Goal: Information Seeking & Learning: Learn about a topic

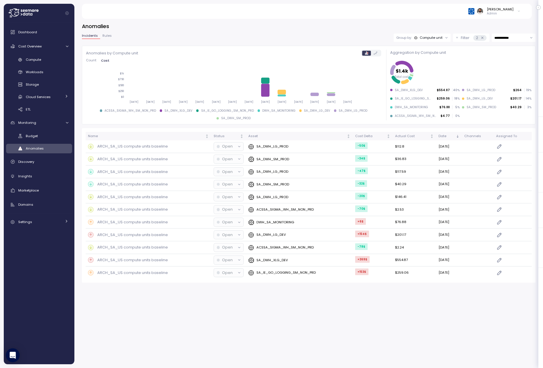
click at [466, 38] on p "Filter" at bounding box center [465, 38] width 9 height 6
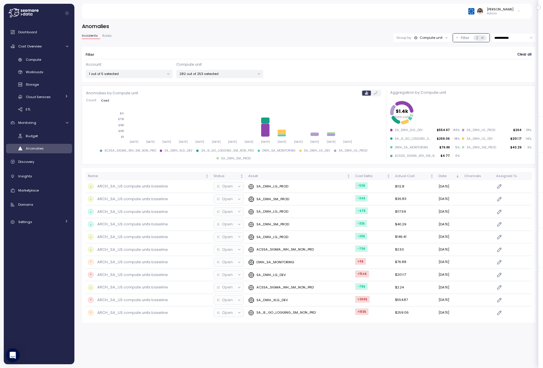
click at [466, 38] on p "Filter" at bounding box center [465, 38] width 9 height 6
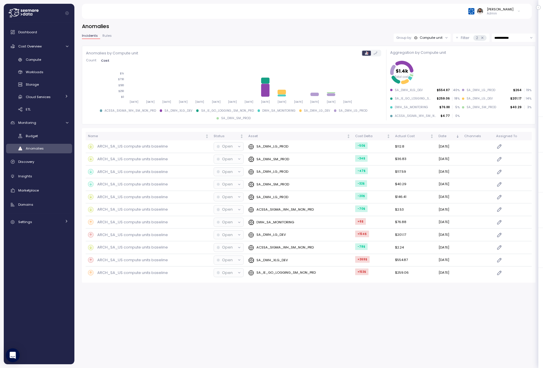
click at [426, 39] on div "Compute unit" at bounding box center [431, 37] width 23 height 5
click at [424, 48] on p "Account" at bounding box center [422, 50] width 14 height 5
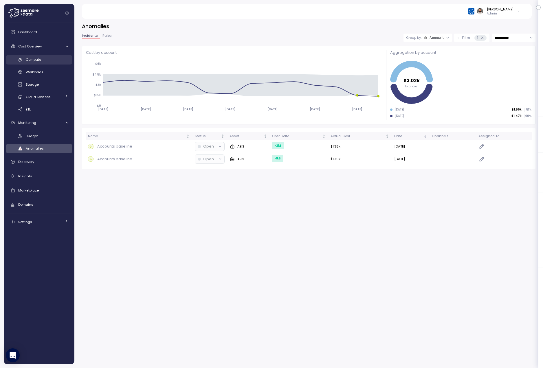
click at [50, 58] on div "Compute" at bounding box center [47, 60] width 43 height 6
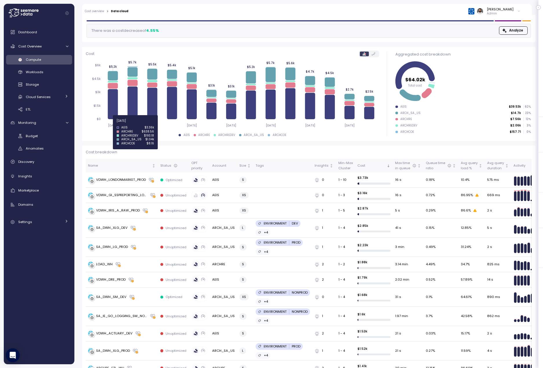
scroll to position [50, 0]
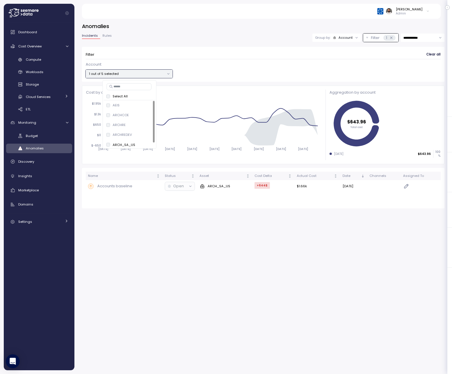
click at [206, 71] on div "Account 1 out of 5 selected" at bounding box center [263, 70] width 355 height 17
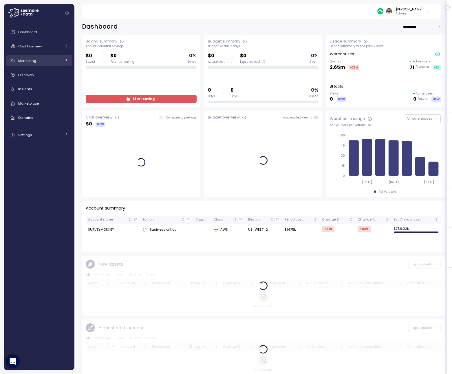
click at [57, 60] on div "Monitoring" at bounding box center [39, 61] width 43 height 6
click at [51, 85] on div "Anomalies" at bounding box center [47, 87] width 43 height 6
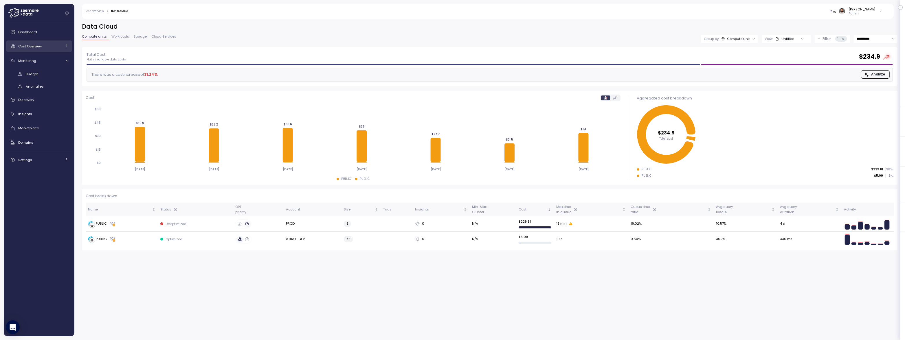
click at [54, 48] on div "Cost Overview" at bounding box center [39, 46] width 43 height 6
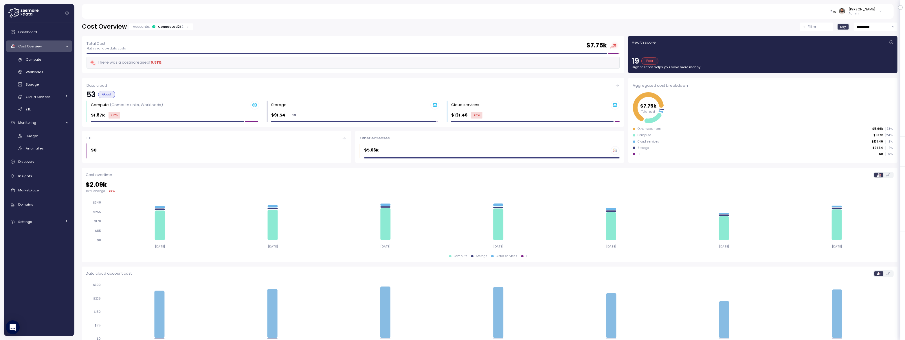
click at [184, 23] on div "Accounts: Connected 2 / 2" at bounding box center [161, 26] width 64 height 7
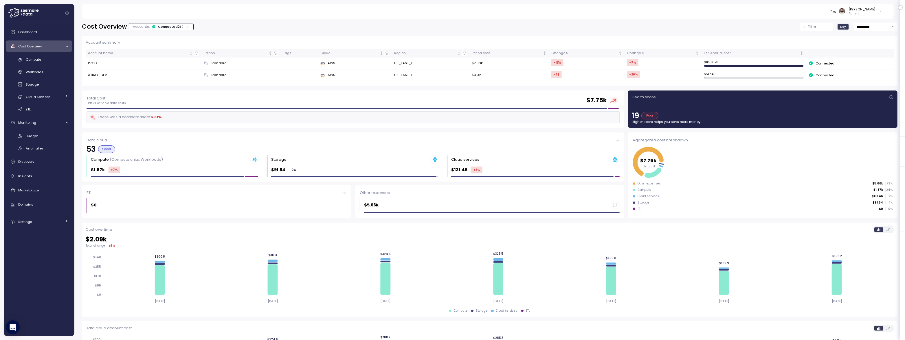
click at [186, 27] on icon at bounding box center [188, 27] width 4 height 4
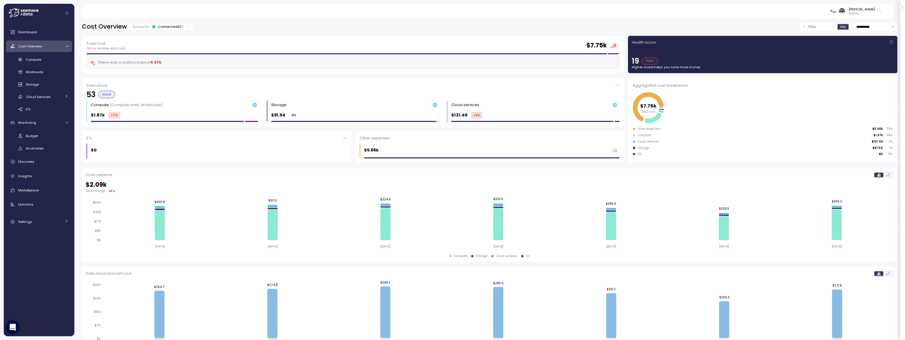
click at [165, 28] on div "Connected 2 / 2" at bounding box center [170, 26] width 25 height 5
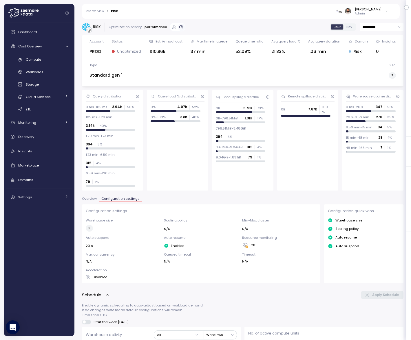
scroll to position [174, 0]
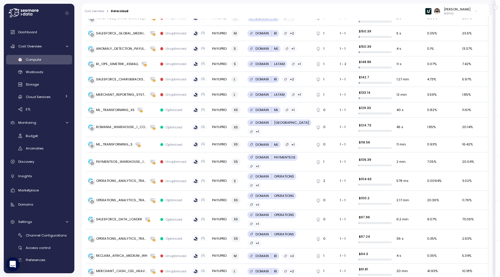
scroll to position [460, 0]
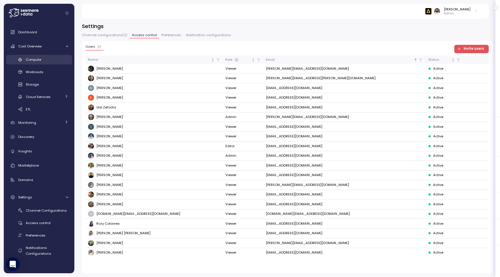
click at [43, 55] on link "Compute" at bounding box center [39, 60] width 66 height 10
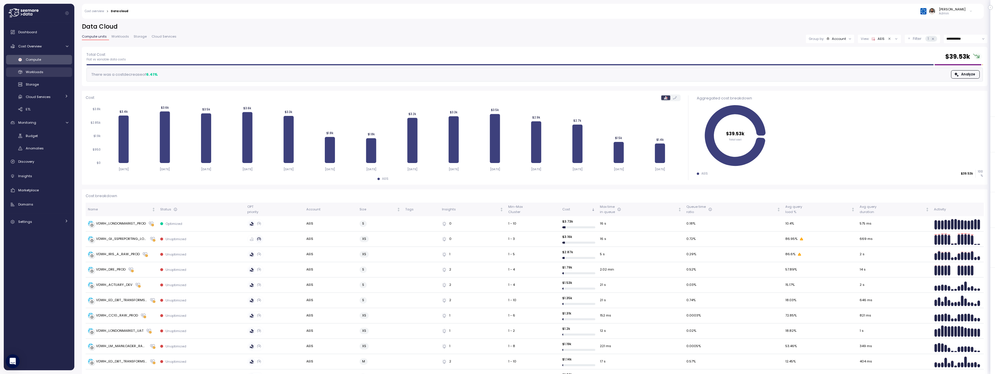
click at [35, 73] on span "Workloads" at bounding box center [35, 72] width 18 height 5
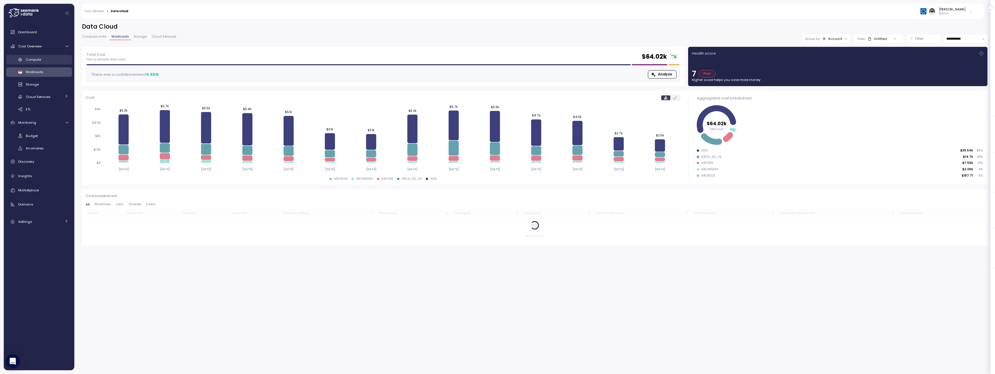
click at [49, 58] on div "Compute" at bounding box center [47, 60] width 43 height 6
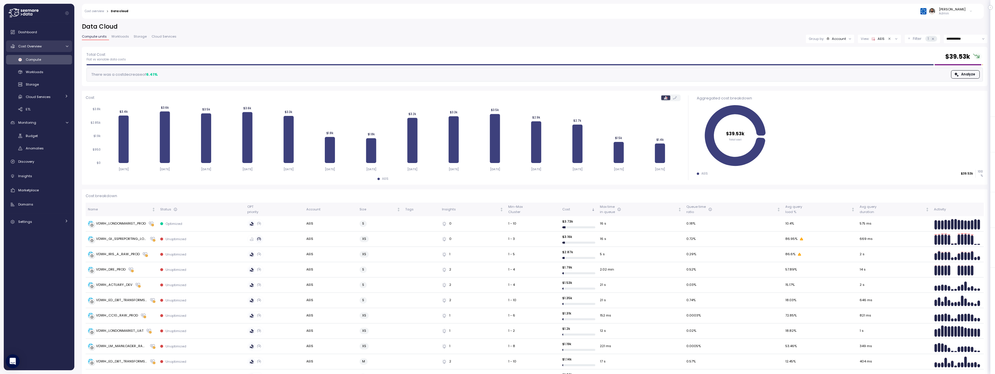
click at [54, 47] on div "Cost Overview" at bounding box center [39, 46] width 43 height 6
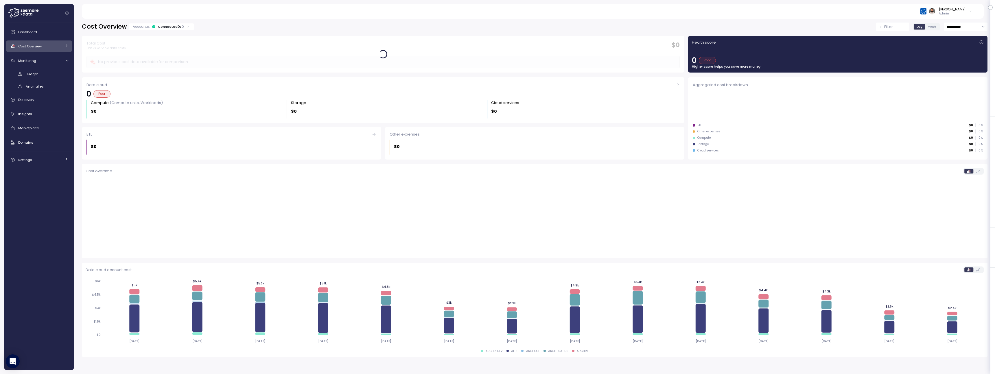
click at [161, 28] on div "Connected 0 / 0" at bounding box center [171, 26] width 26 height 5
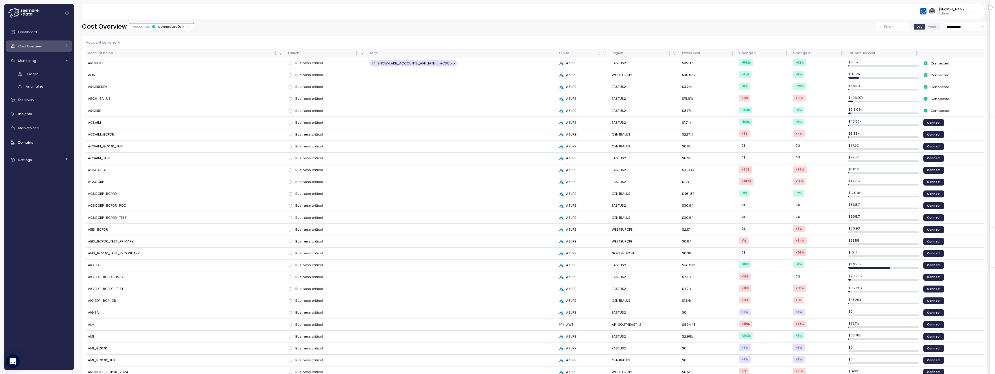
click at [161, 28] on div "Connected 0 / 0" at bounding box center [171, 26] width 26 height 5
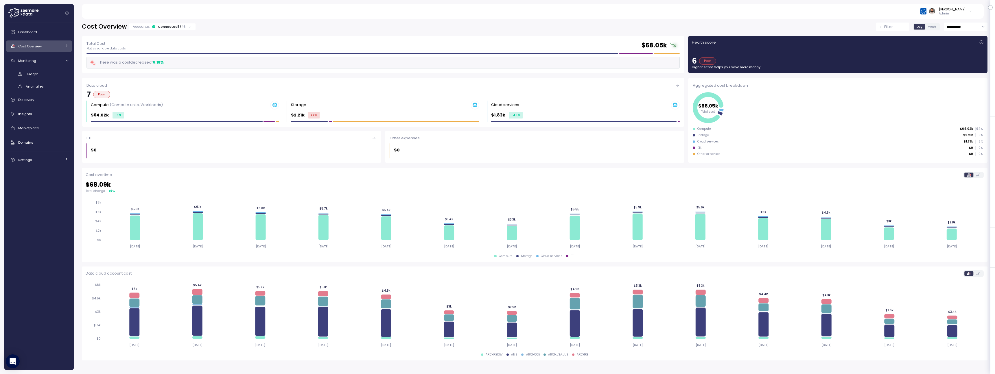
click at [177, 27] on div "Connected 5 / 46" at bounding box center [172, 26] width 28 height 5
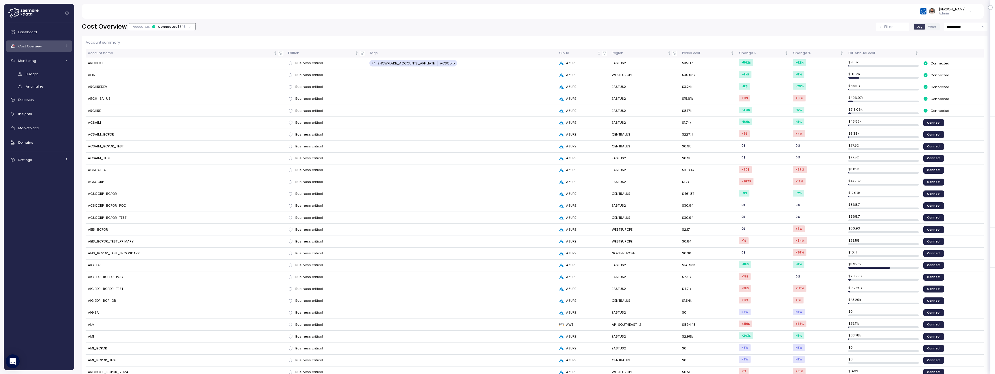
click at [177, 27] on div "Connected 5 / 46" at bounding box center [172, 26] width 28 height 5
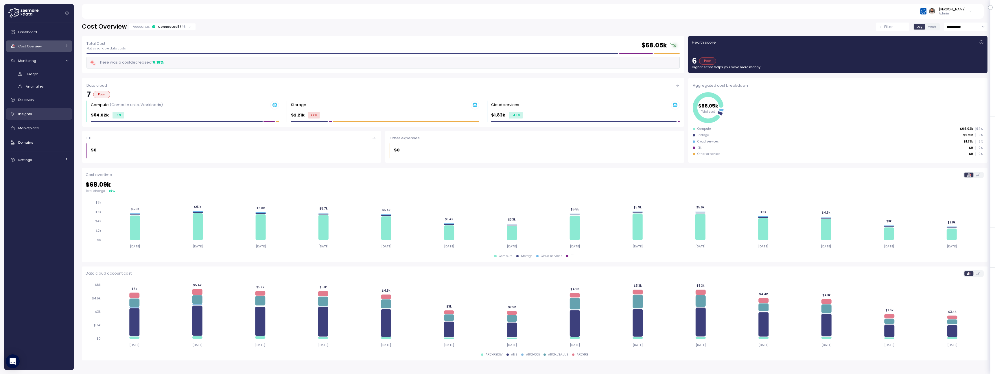
click at [40, 114] on div "Insights" at bounding box center [43, 114] width 50 height 6
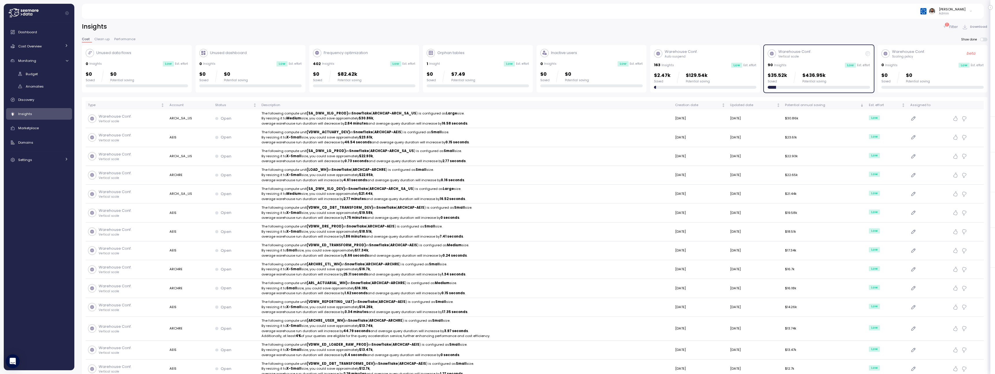
click at [451, 67] on div "90 Insights Low Est. effort" at bounding box center [819, 65] width 102 height 6
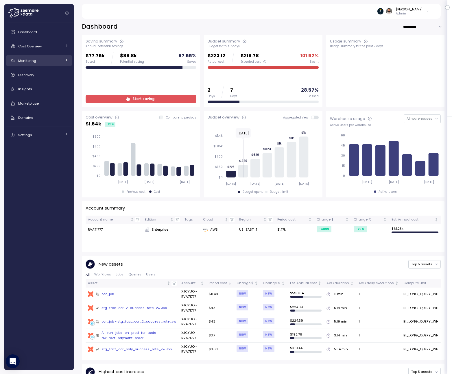
click at [59, 63] on div "Monitoring" at bounding box center [39, 61] width 43 height 6
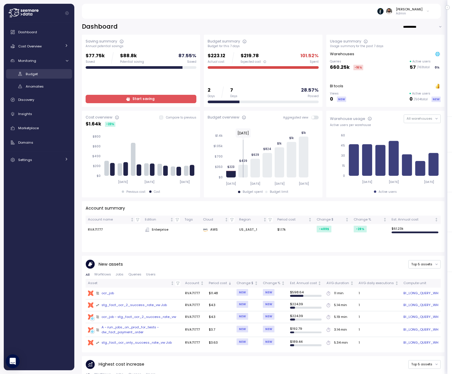
click at [56, 76] on div "Budget" at bounding box center [47, 74] width 43 height 6
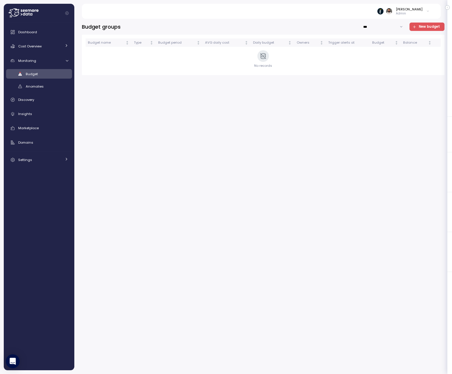
click at [433, 30] on span "New budget" at bounding box center [429, 27] width 21 height 8
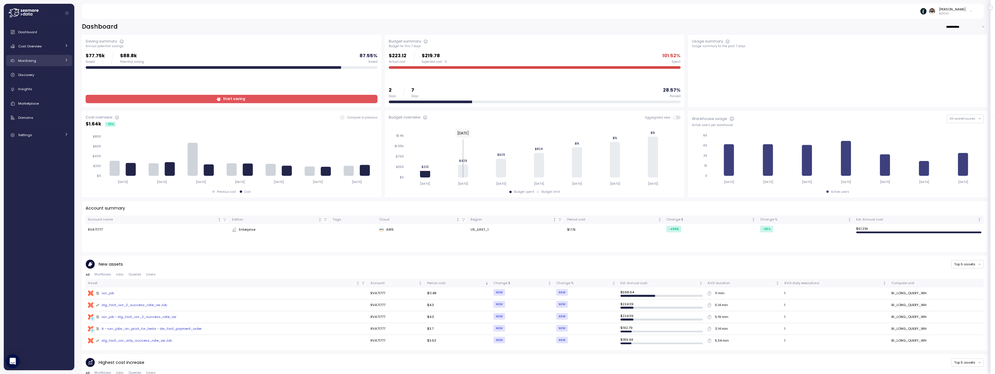
click at [29, 55] on link "Monitoring" at bounding box center [39, 61] width 66 height 12
click at [35, 46] on span "Cost Overview" at bounding box center [29, 46] width 23 height 5
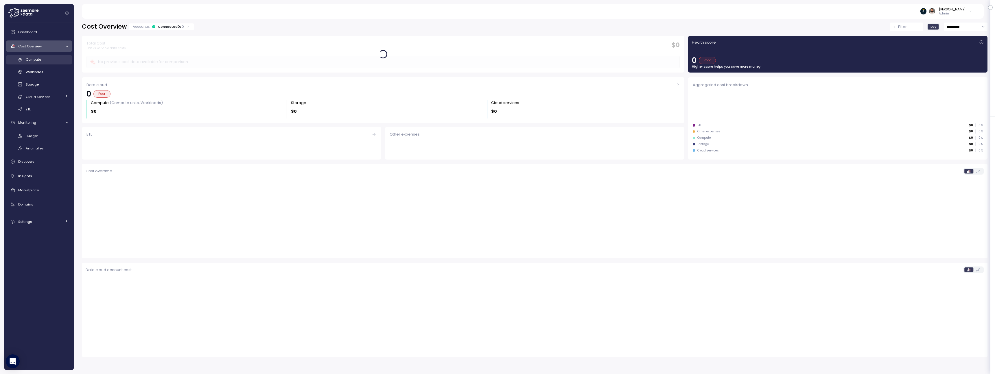
click at [41, 63] on link "Compute" at bounding box center [39, 60] width 66 height 10
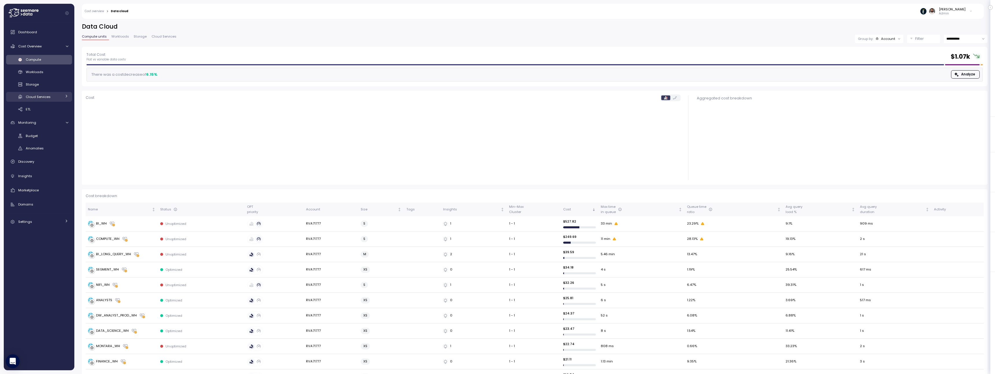
click at [48, 101] on link "Cloud Services" at bounding box center [39, 97] width 66 height 10
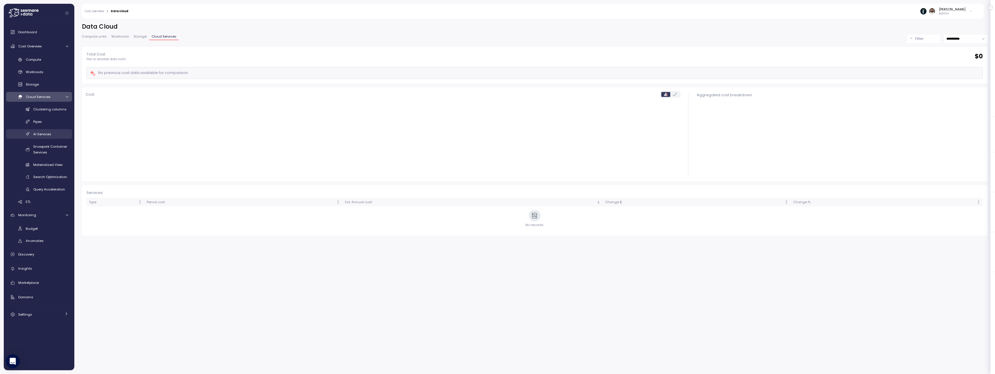
click at [50, 138] on link "AI Services" at bounding box center [39, 134] width 66 height 10
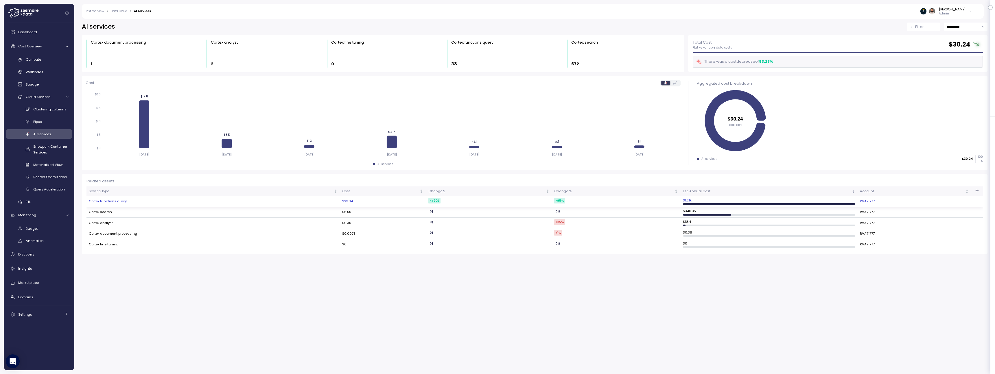
click at [270, 200] on td "Cortex functions query" at bounding box center [213, 201] width 253 height 11
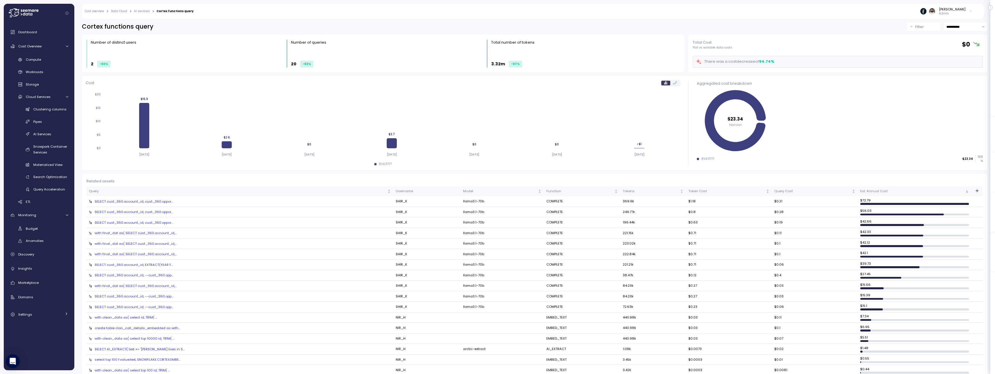
click at [52, 233] on div "Budget Anomalies" at bounding box center [39, 235] width 66 height 22
click at [52, 226] on div "Budget" at bounding box center [47, 229] width 43 height 6
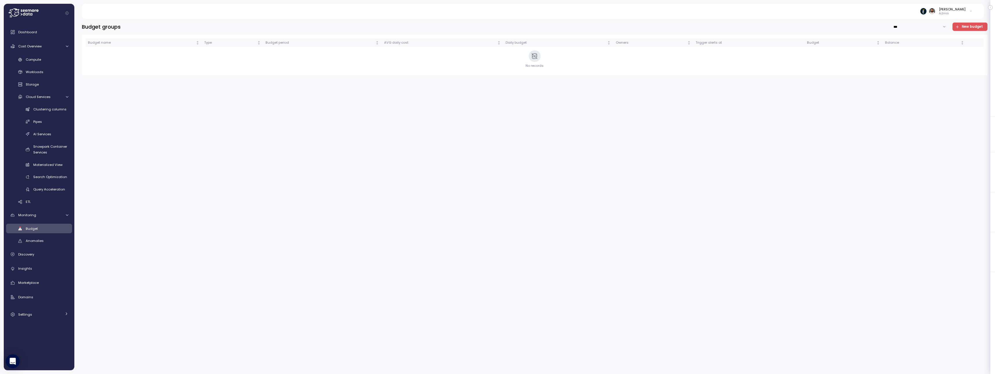
click at [378, 84] on div "Budget groups *** New budget Budget name Type Budget period AVG daily cost Dail…" at bounding box center [535, 197] width 906 height 348
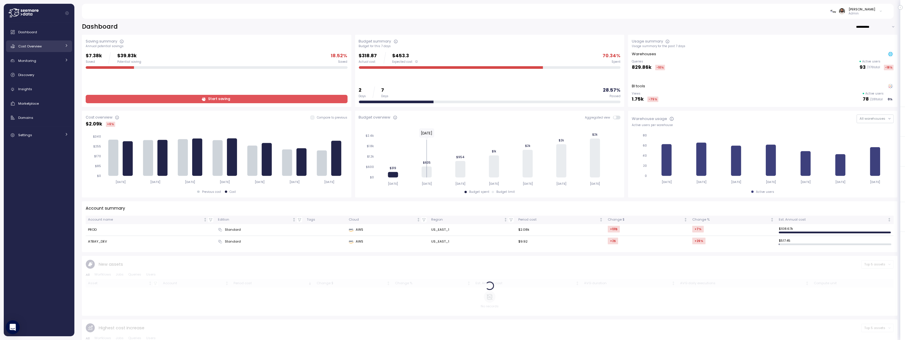
click at [56, 45] on div "Cost Overview" at bounding box center [39, 46] width 43 height 6
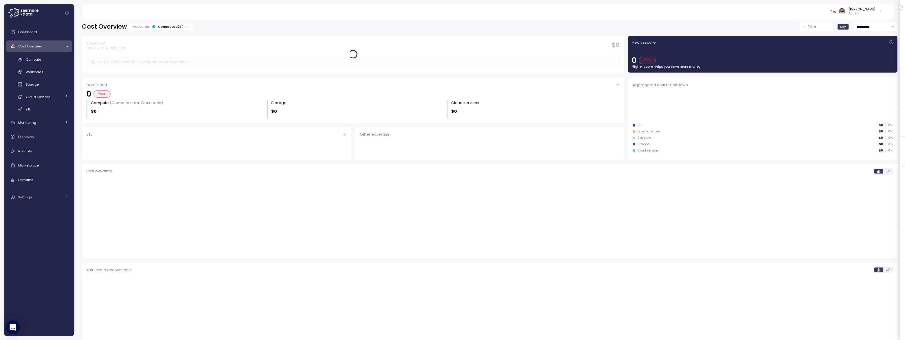
click at [167, 27] on div "Connected 2 / 2" at bounding box center [170, 26] width 25 height 5
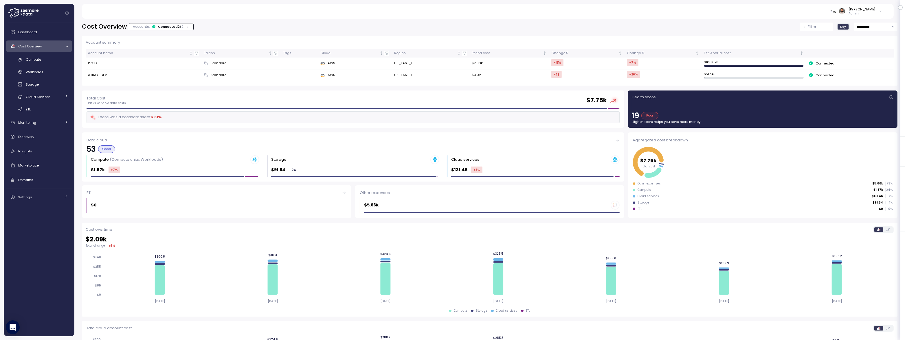
drag, startPoint x: 108, startPoint y: 82, endPoint x: 189, endPoint y: 82, distance: 81.3
click at [190, 82] on div "Account name Edition Tags Cloud Region Period cost Change $ Change % Est. Annua…" at bounding box center [490, 65] width 808 height 33
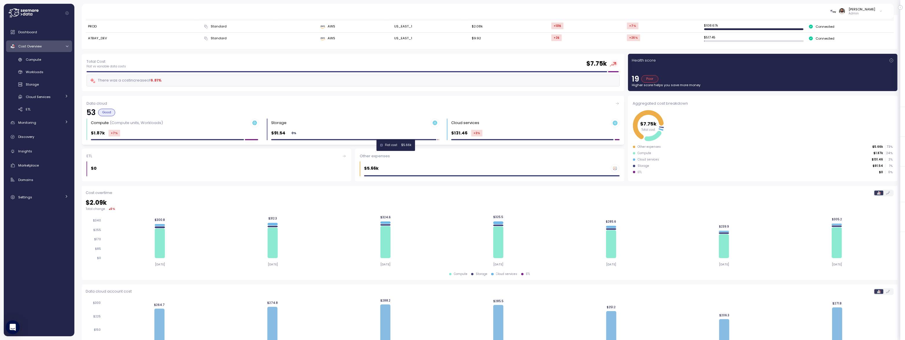
scroll to position [79, 0]
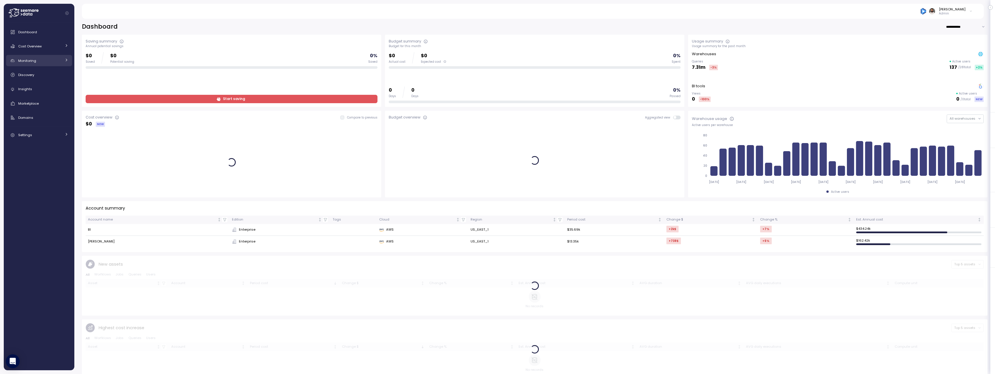
click at [58, 62] on div "Monitoring" at bounding box center [39, 61] width 43 height 6
click at [54, 84] on div "Anomalies" at bounding box center [47, 87] width 43 height 6
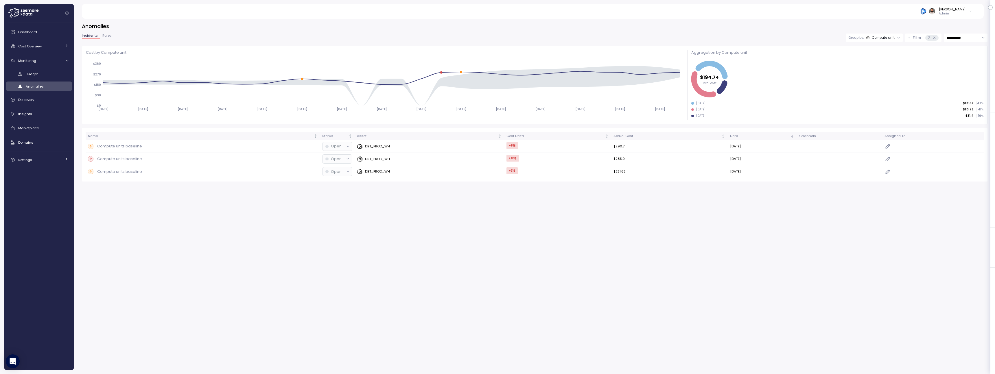
click at [867, 35] on div "Compute unit" at bounding box center [881, 37] width 29 height 5
click at [816, 21] on div "**********" at bounding box center [534, 194] width 921 height 359
click at [889, 36] on div "Compute unit" at bounding box center [883, 37] width 23 height 5
click at [929, 38] on p "2" at bounding box center [929, 38] width 2 height 6
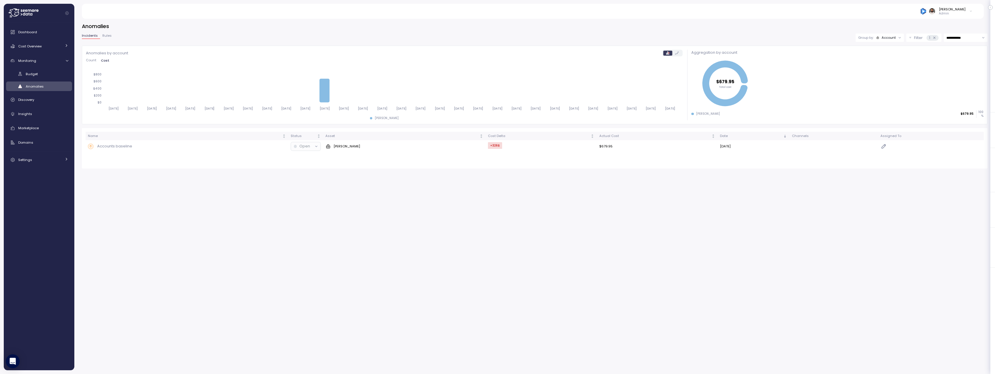
click at [884, 42] on div "Group by: Account" at bounding box center [880, 38] width 48 height 8
click at [884, 35] on div "Account" at bounding box center [889, 37] width 14 height 5
click at [884, 58] on p "Compute unit" at bounding box center [885, 60] width 23 height 5
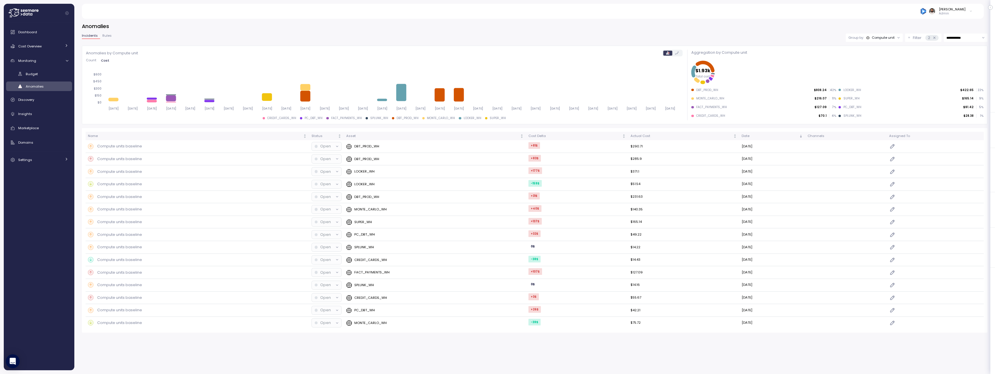
click at [950, 35] on input "**********" at bounding box center [966, 38] width 44 height 8
click at [955, 61] on div "Last 3 days" at bounding box center [966, 58] width 42 height 8
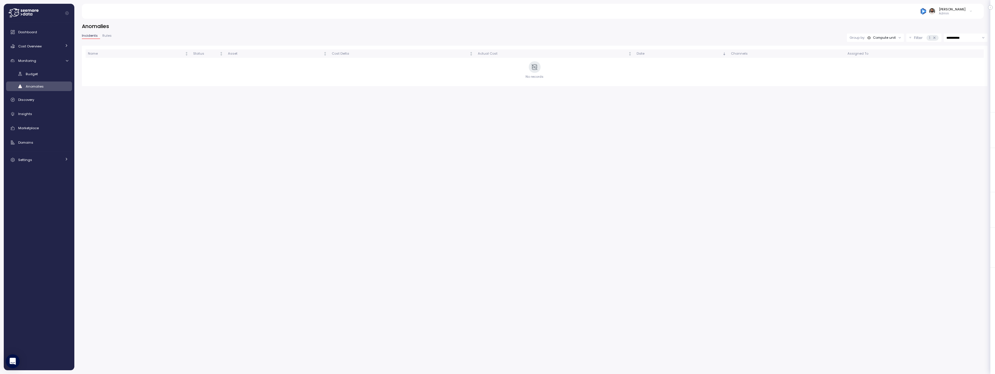
click at [966, 32] on div "**********" at bounding box center [535, 55] width 906 height 64
click at [964, 39] on input "**********" at bounding box center [966, 38] width 44 height 8
click at [963, 65] on span "Last 7 days" at bounding box center [956, 65] width 19 height 5
type input "**********"
click at [108, 37] on span "Rules" at bounding box center [106, 35] width 9 height 3
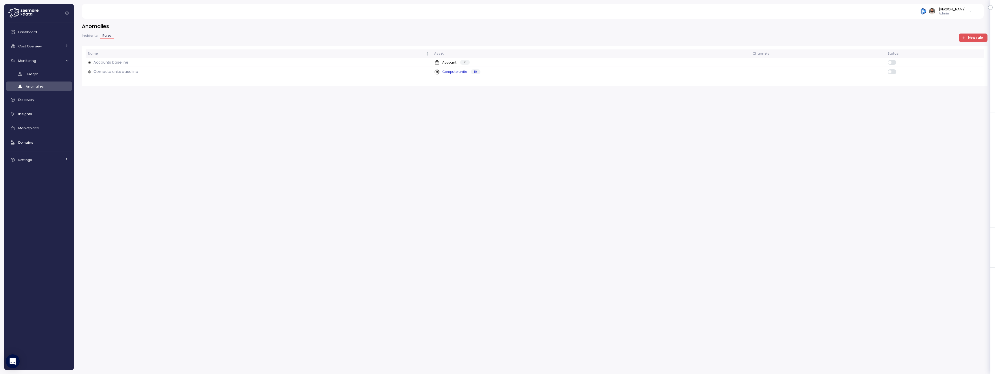
click at [241, 71] on div "Compute units baseline" at bounding box center [259, 72] width 342 height 6
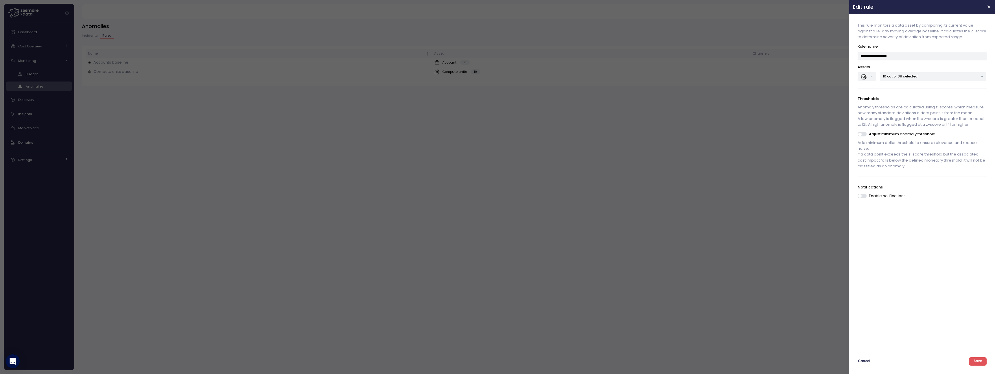
click at [939, 77] on p "10 out of 89 selected" at bounding box center [930, 76] width 95 height 5
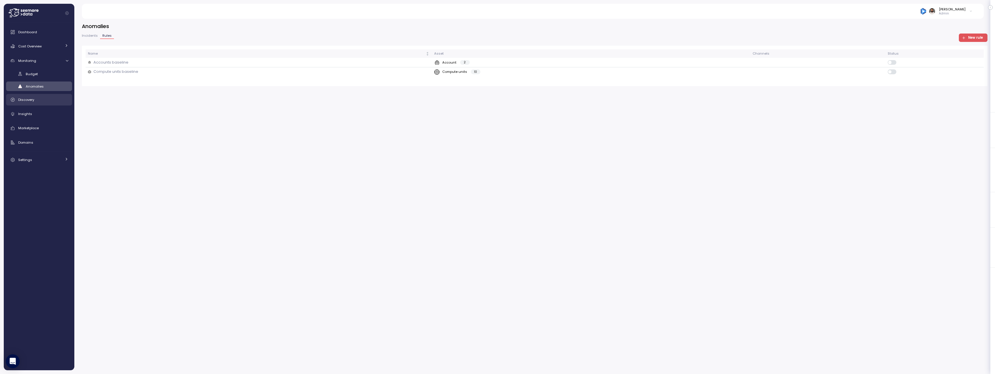
click at [59, 101] on div "Discovery" at bounding box center [43, 100] width 50 height 6
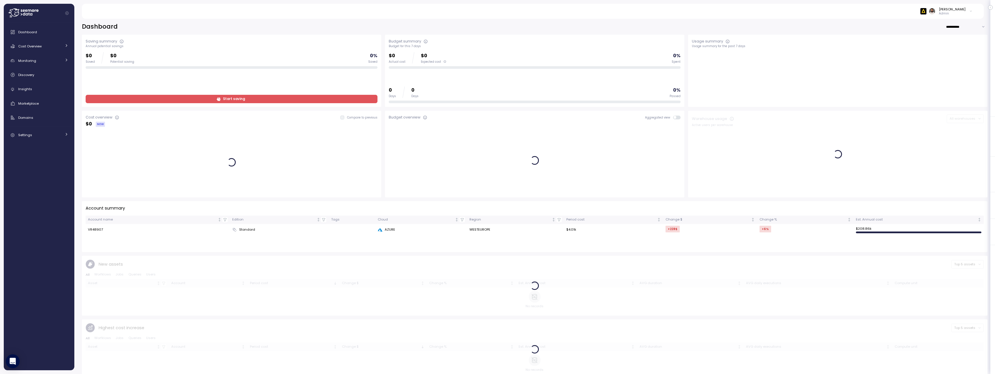
click at [330, 28] on div "**********" at bounding box center [535, 27] width 906 height 8
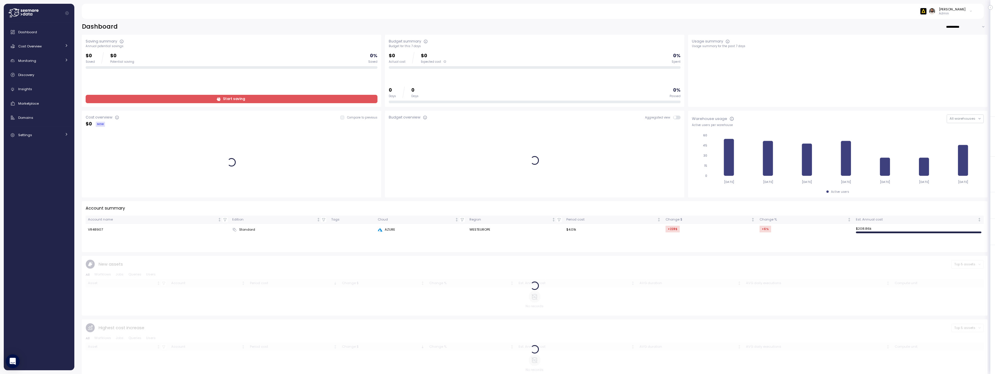
click at [964, 13] on p "Admin" at bounding box center [952, 14] width 27 height 4
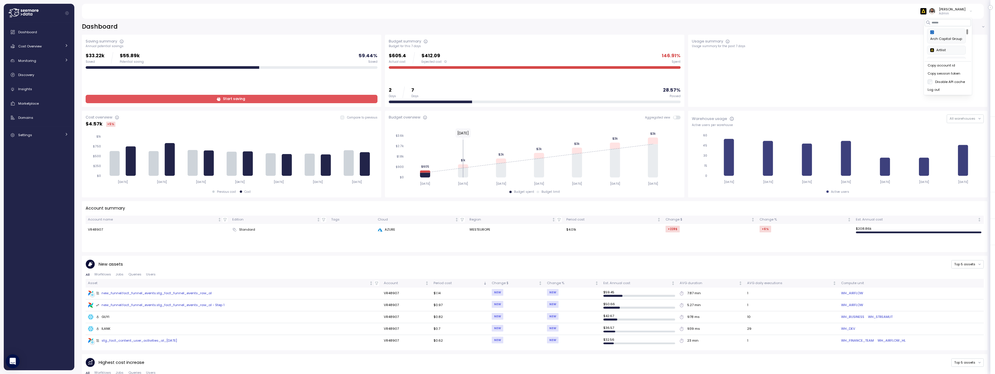
click at [951, 66] on div "Copy account id" at bounding box center [948, 65] width 41 height 5
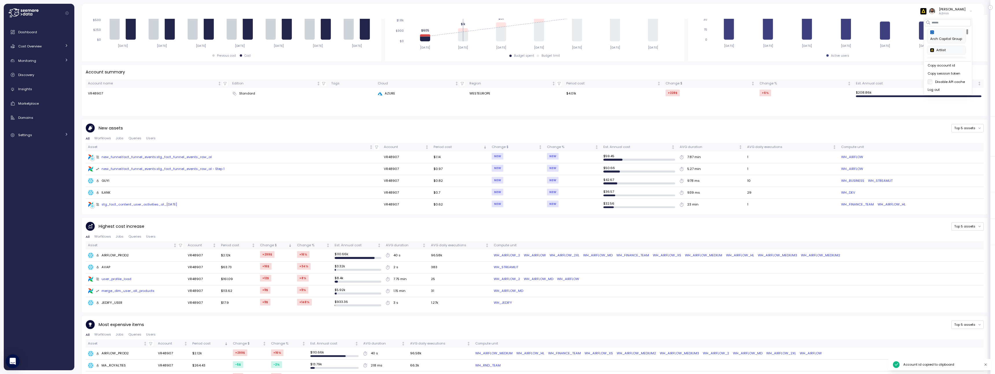
scroll to position [149, 0]
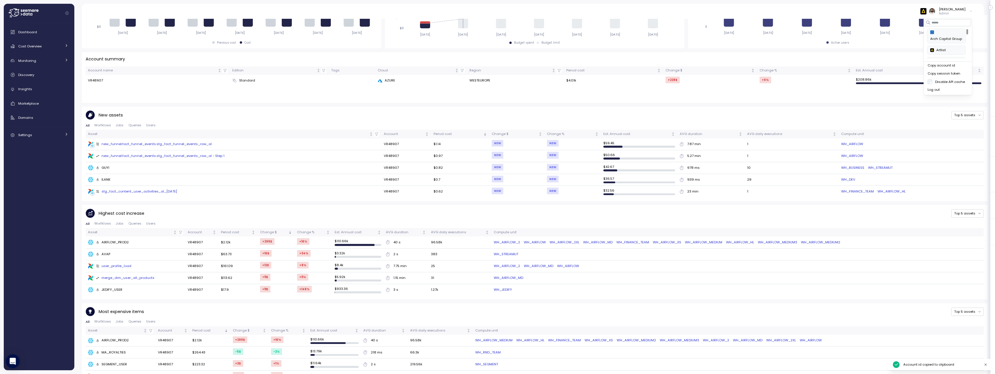
click at [53, 52] on div "Dashboard Cost Overview Compute Workloads Storage Cloud Services Clustering col…" at bounding box center [39, 83] width 66 height 115
click at [53, 51] on link "Cost Overview" at bounding box center [39, 47] width 66 height 12
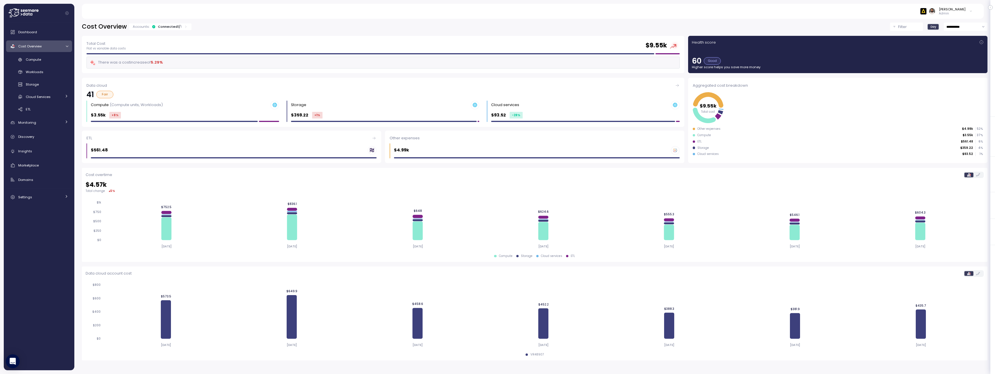
click at [159, 25] on div "Connected 1 / 1" at bounding box center [170, 26] width 24 height 5
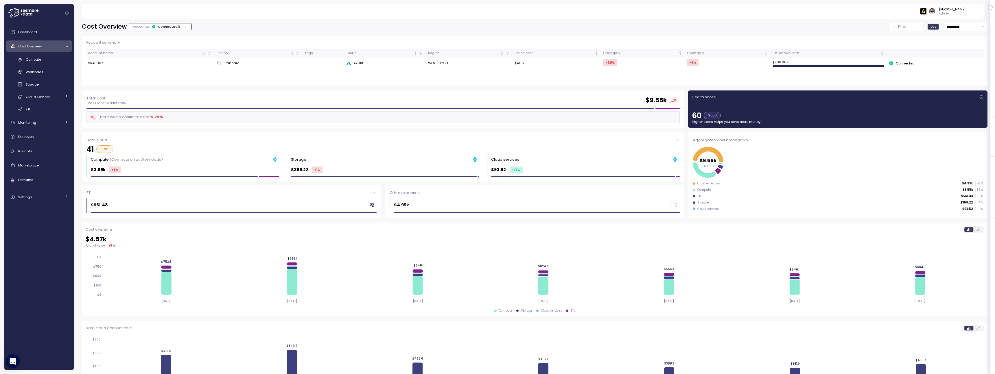
click at [159, 25] on div "Connected 1 / 1" at bounding box center [170, 26] width 24 height 5
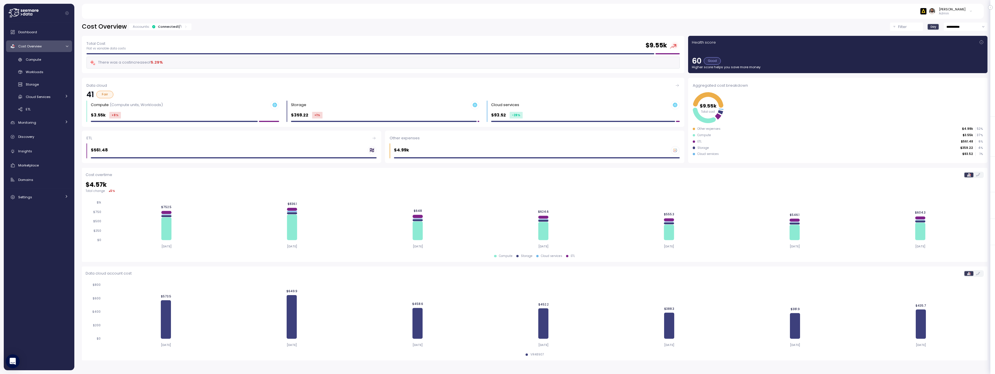
click at [927, 13] on img at bounding box center [924, 11] width 6 height 6
click at [880, 18] on div "[PERSON_NAME] Admin" at bounding box center [533, 11] width 888 height 15
click at [60, 198] on div "Settings" at bounding box center [39, 197] width 43 height 6
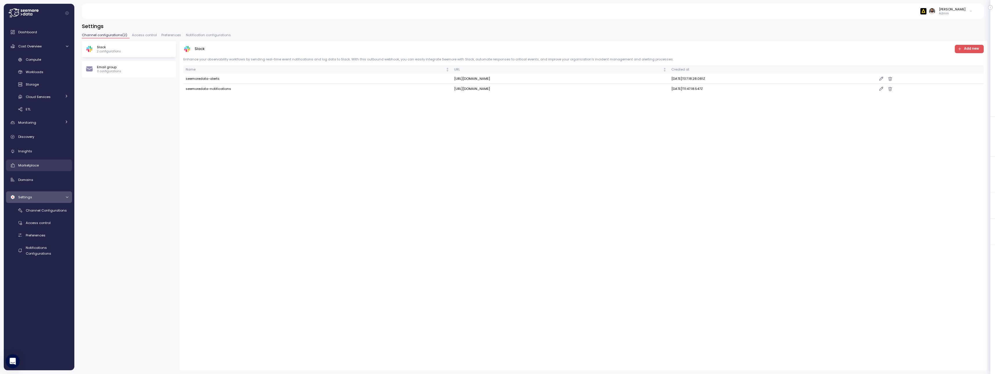
click at [37, 167] on span "Marketplace" at bounding box center [28, 165] width 21 height 5
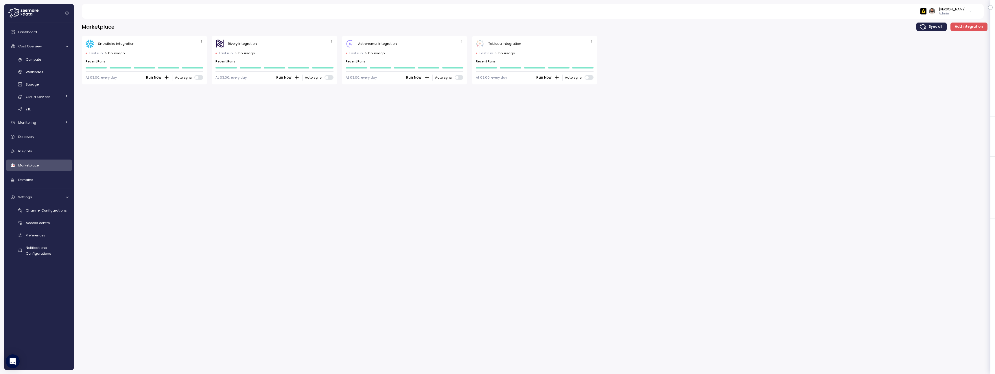
click at [203, 42] on icon "button" at bounding box center [202, 41] width 4 height 4
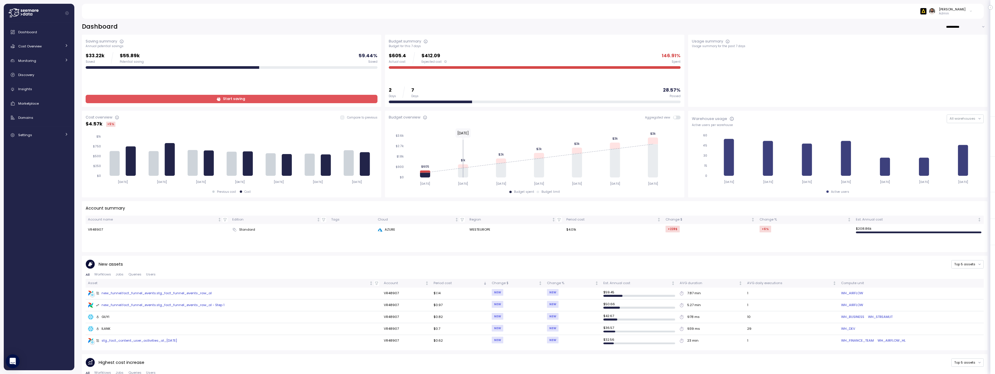
click at [959, 13] on p "Admin" at bounding box center [952, 14] width 27 height 4
click at [942, 65] on div "Copy account id" at bounding box center [948, 65] width 41 height 5
click at [862, 31] on div "**********" at bounding box center [535, 285] width 906 height 525
click at [957, 30] on input "**********" at bounding box center [967, 27] width 42 height 8
click at [957, 47] on span "Last 30 days" at bounding box center [959, 46] width 21 height 5
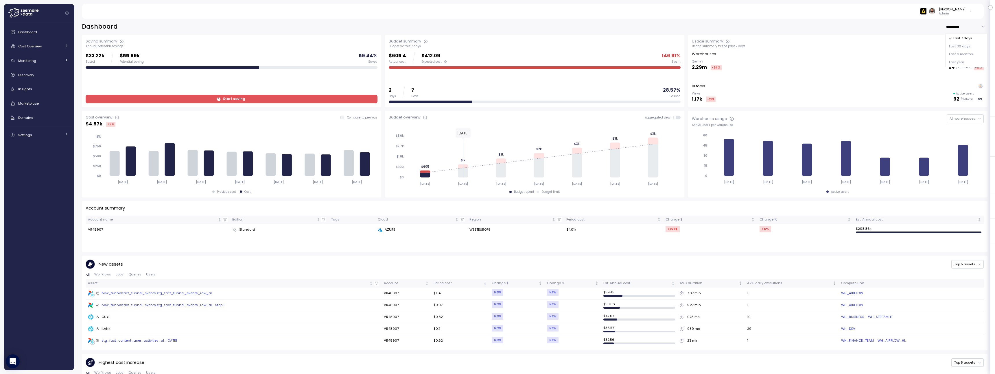
type input "**********"
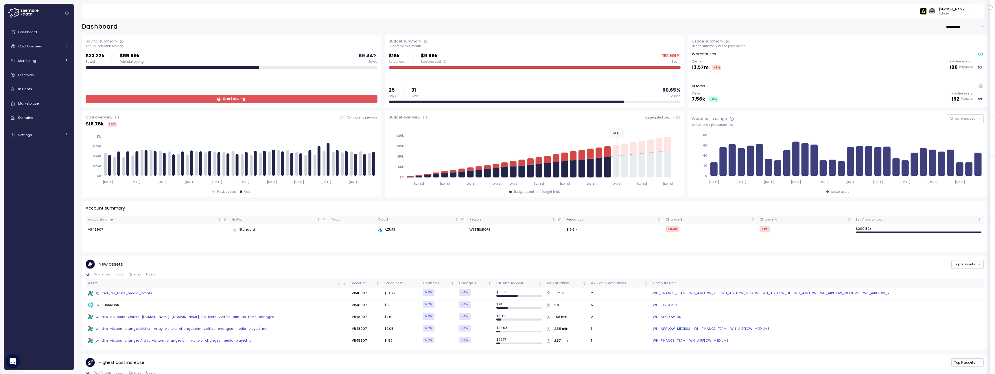
click at [959, 27] on input "**********" at bounding box center [967, 27] width 42 height 8
click at [677, 118] on span at bounding box center [675, 117] width 3 height 3
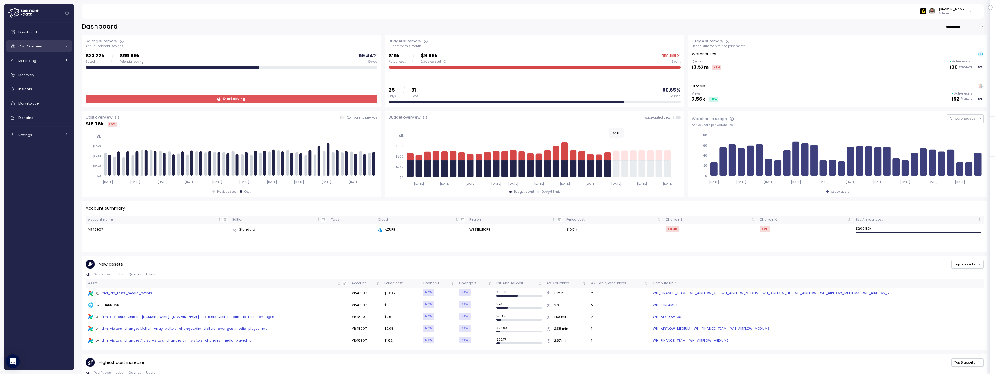
click at [57, 47] on div "Cost Overview" at bounding box center [39, 46] width 43 height 6
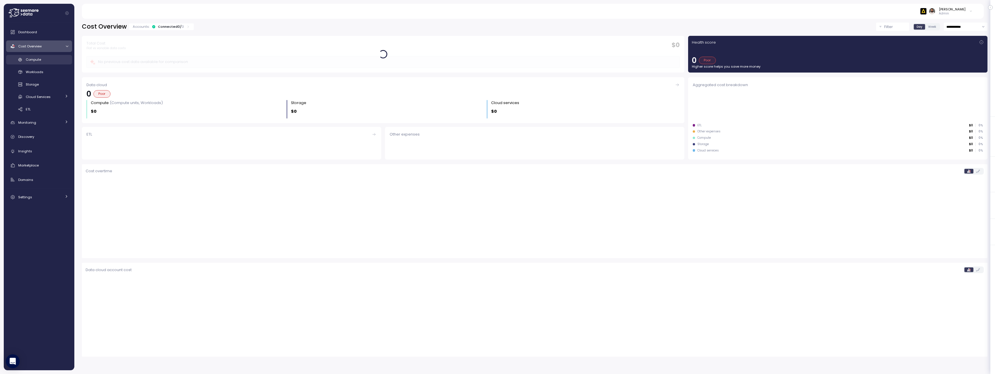
click at [64, 61] on div "Compute" at bounding box center [47, 60] width 43 height 6
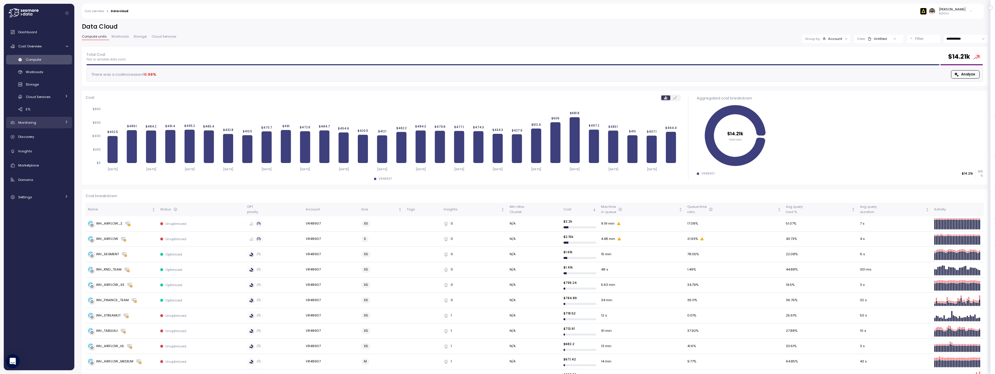
click at [52, 123] on div "Monitoring" at bounding box center [39, 123] width 43 height 6
click at [49, 144] on link "Anomalies" at bounding box center [39, 149] width 66 height 10
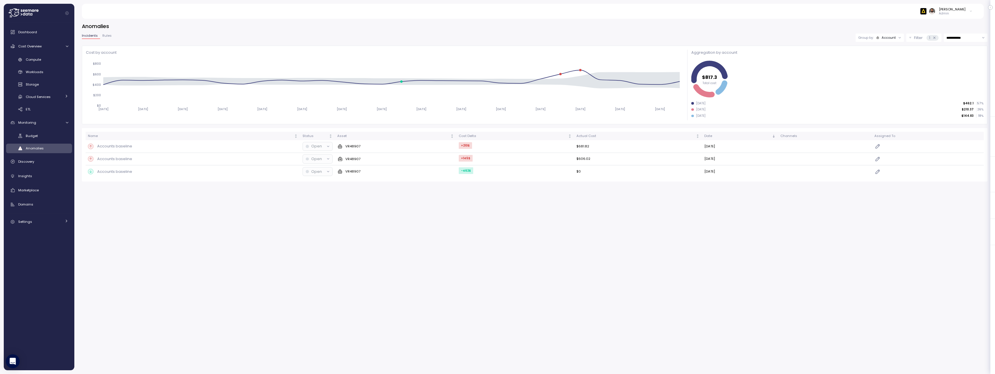
click at [968, 34] on input "**********" at bounding box center [966, 38] width 44 height 8
click at [43, 63] on link "Compute" at bounding box center [39, 60] width 66 height 10
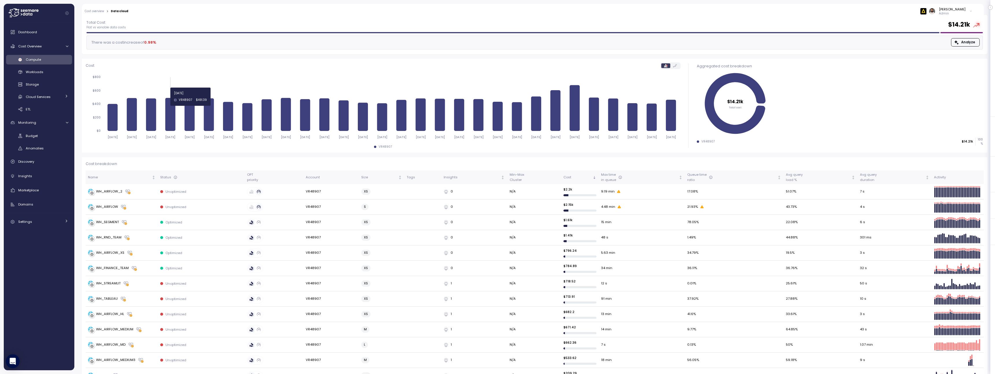
scroll to position [33, 0]
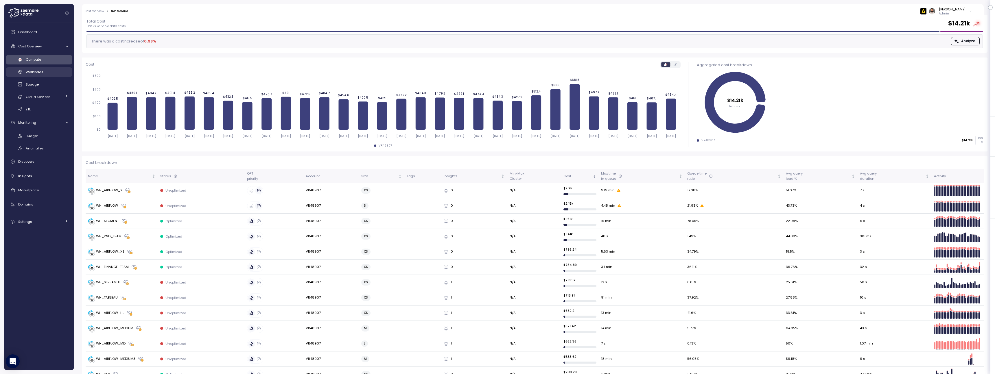
click at [54, 72] on div "Workloads" at bounding box center [47, 72] width 43 height 6
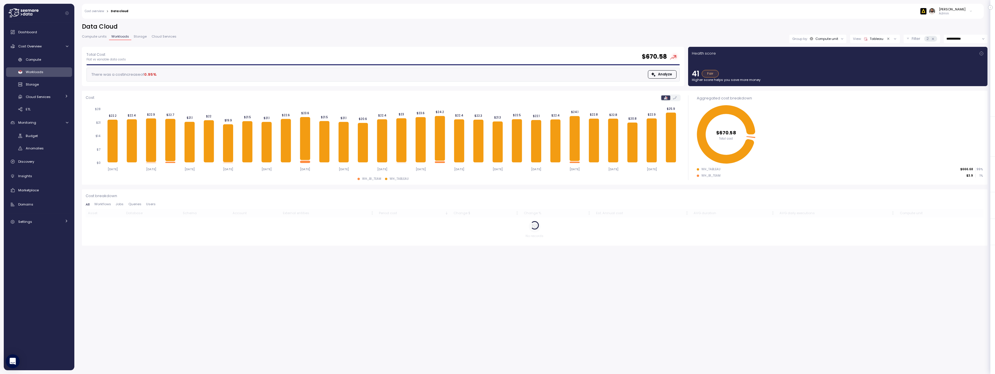
click at [887, 38] on icon "Clear value" at bounding box center [889, 39] width 4 height 4
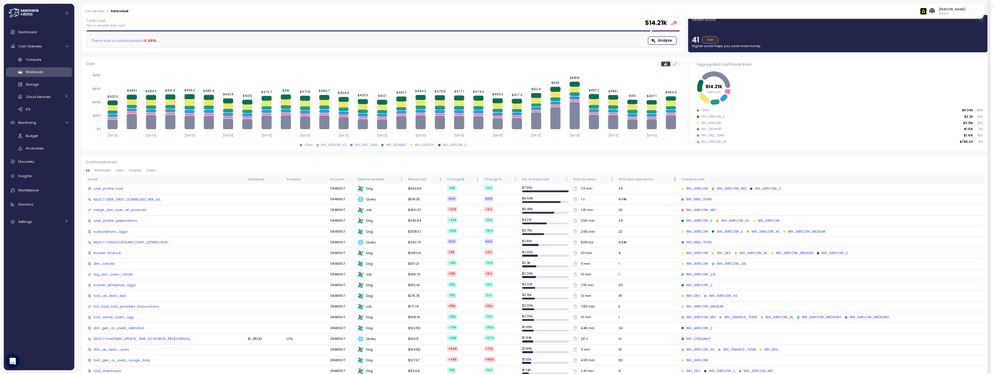
scroll to position [34, 0]
click at [131, 169] on span "Queries" at bounding box center [134, 170] width 13 height 3
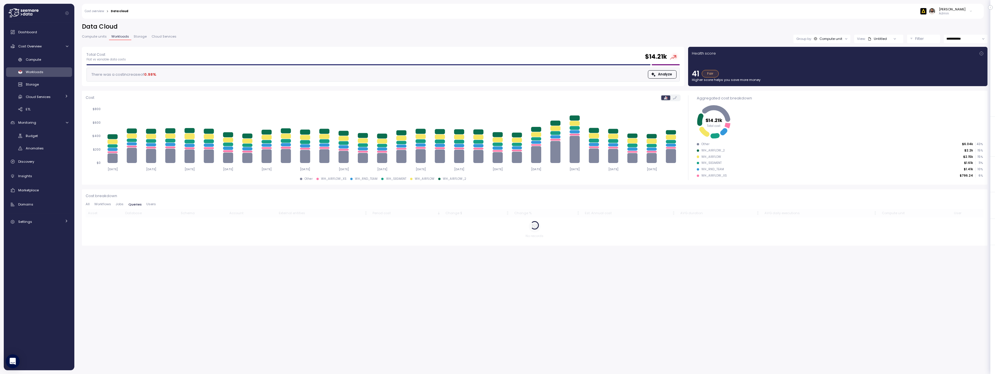
scroll to position [0, 0]
click at [534, 145] on icon at bounding box center [536, 145] width 10 height 2
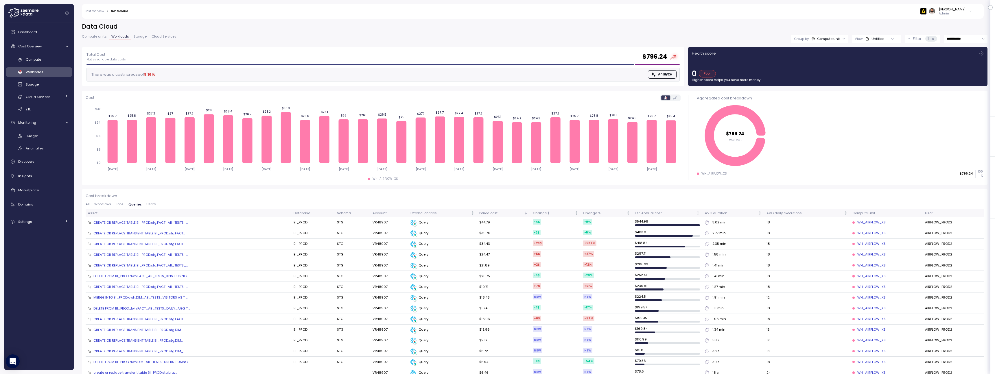
click at [933, 39] on icon at bounding box center [933, 39] width 4 height 4
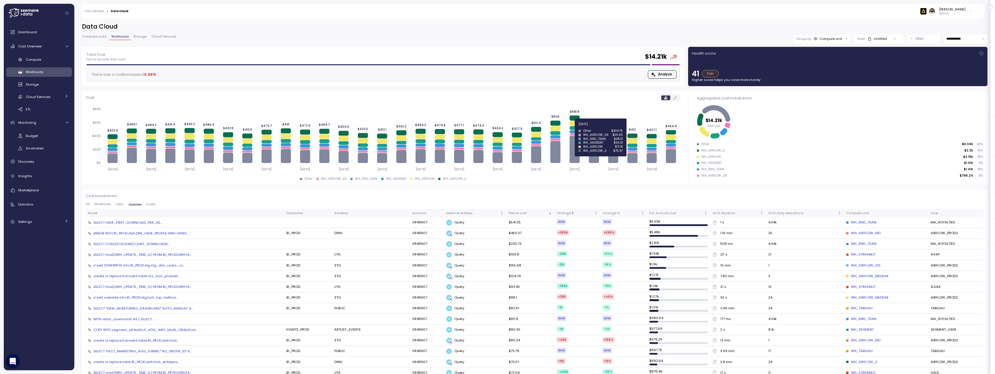
click at [572, 127] on icon at bounding box center [575, 128] width 10 height 4
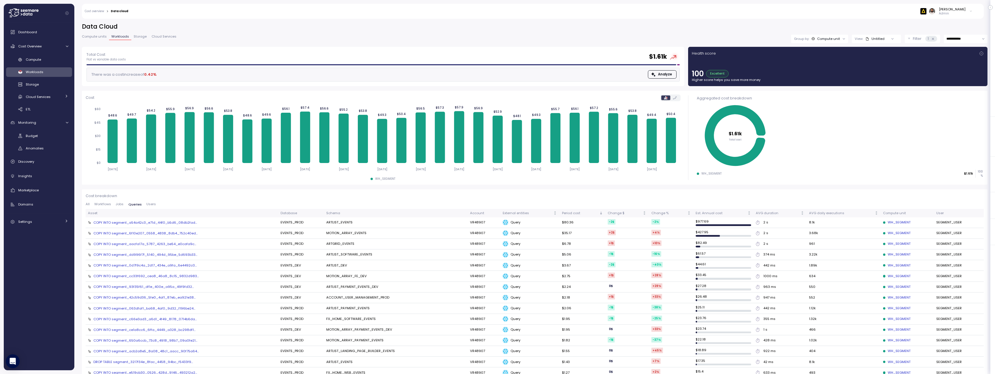
click at [157, 224] on div "COPY INTO segment_a54a42c3_e71d_44f0_b5d6_08db2fad..." at bounding box center [145, 222] width 104 height 5
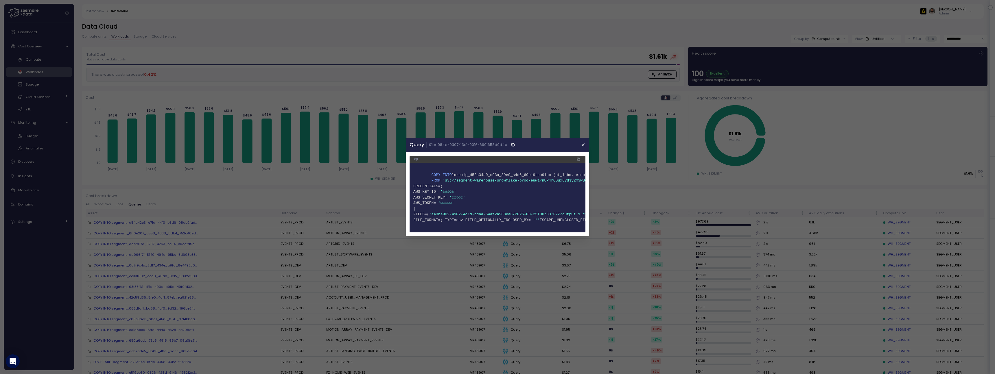
click at [582, 149] on header "Query 01be984d-0307-13c1-0016-6901658d0d4b" at bounding box center [497, 145] width 183 height 14
click at [582, 146] on icon "button" at bounding box center [583, 145] width 3 height 3
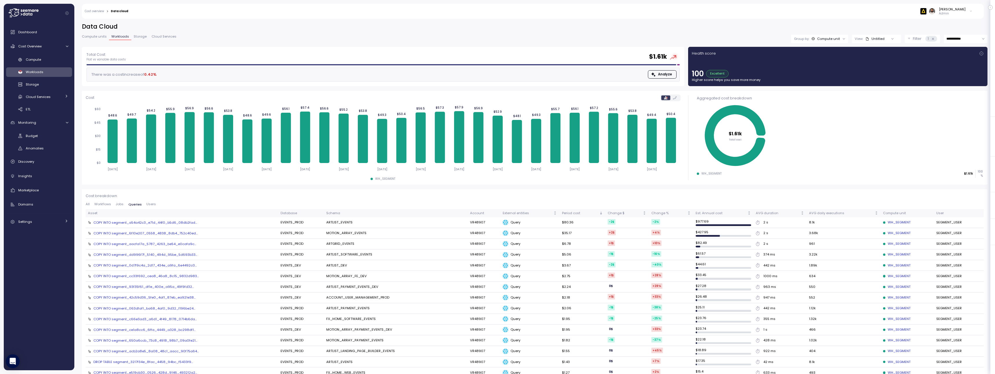
click at [171, 35] on span "Cloud Services" at bounding box center [164, 36] width 25 height 3
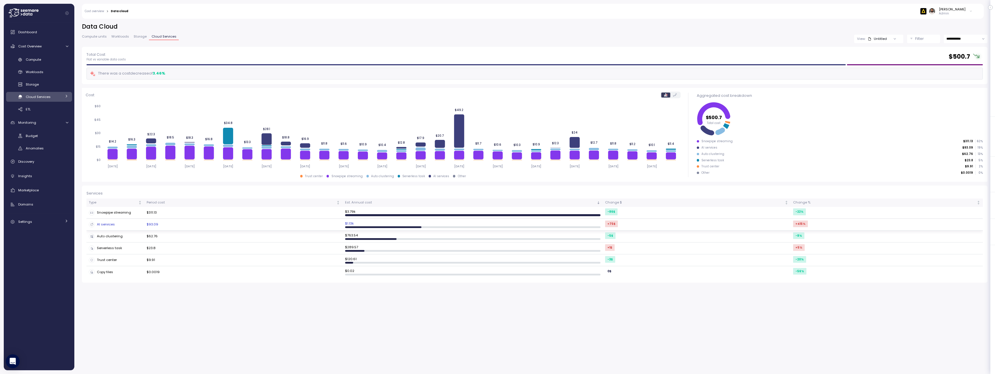
click at [136, 227] on div "AI services" at bounding box center [115, 225] width 53 height 6
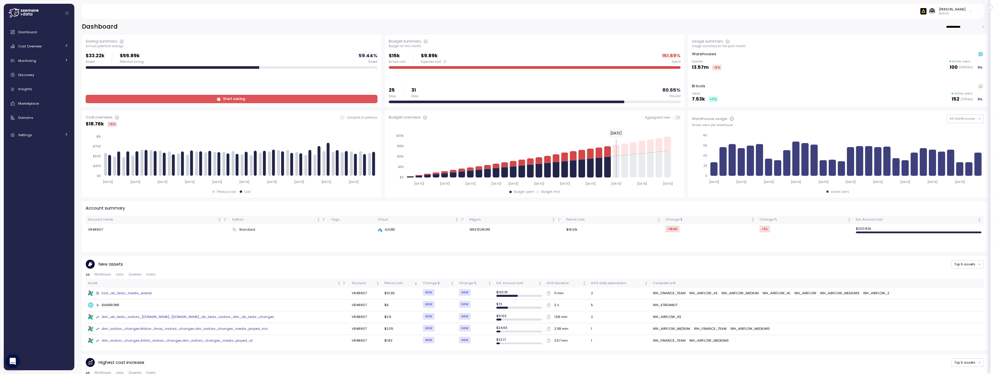
click at [960, 18] on div "[PERSON_NAME] Admin" at bounding box center [533, 11] width 888 height 15
click at [959, 16] on div "[PERSON_NAME] Admin" at bounding box center [533, 11] width 888 height 15
click at [957, 12] on p "Admin" at bounding box center [952, 14] width 27 height 4
click at [950, 66] on div "Copy account id" at bounding box center [948, 65] width 41 height 5
